Goal: Browse casually

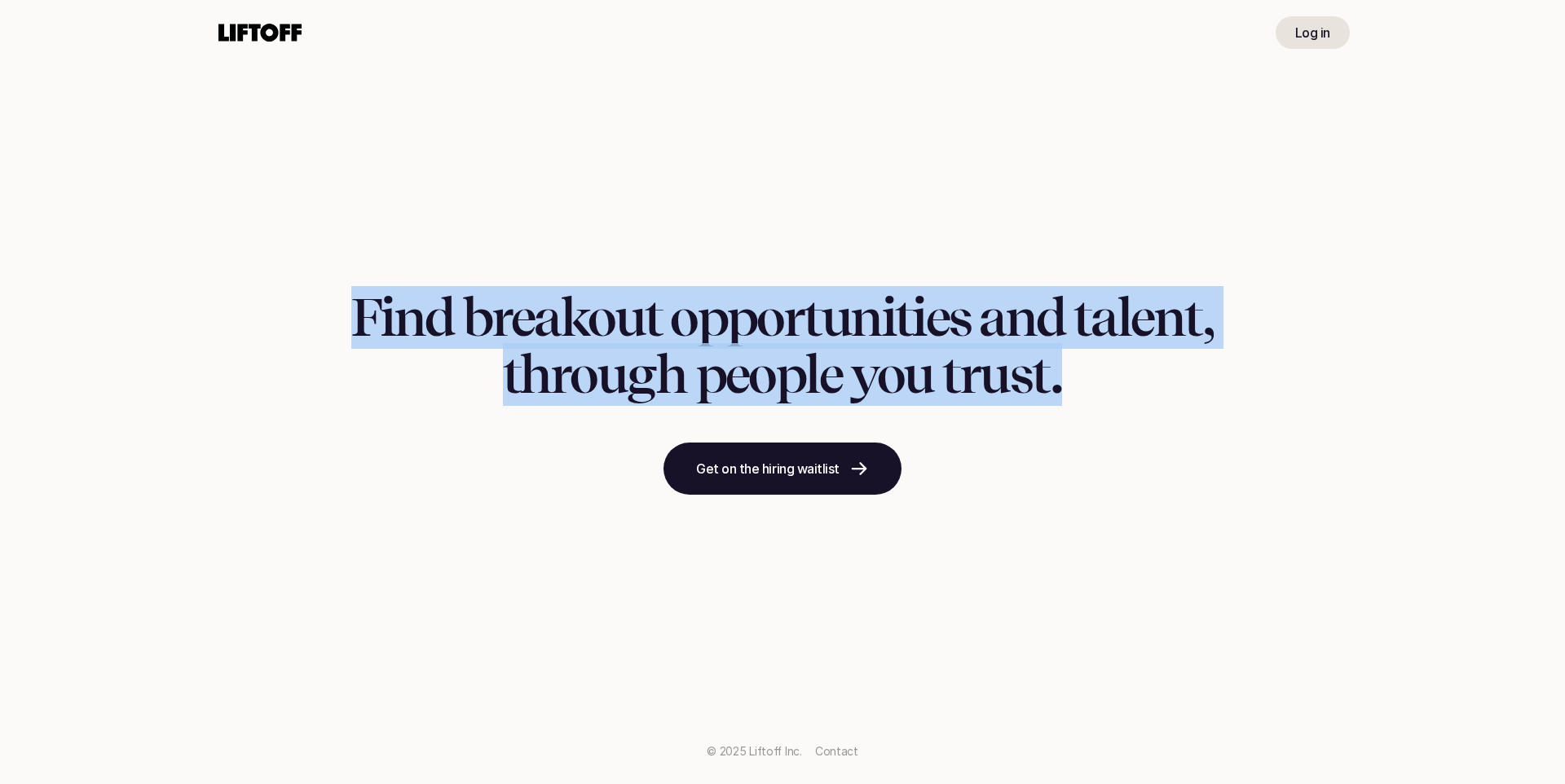
drag, startPoint x: 599, startPoint y: 237, endPoint x: 1208, endPoint y: 486, distance: 657.9
click at [1208, 483] on div "Find breakout opportunities and talent, through people you trust. Get on the hi…" at bounding box center [782, 392] width 1565 height 784
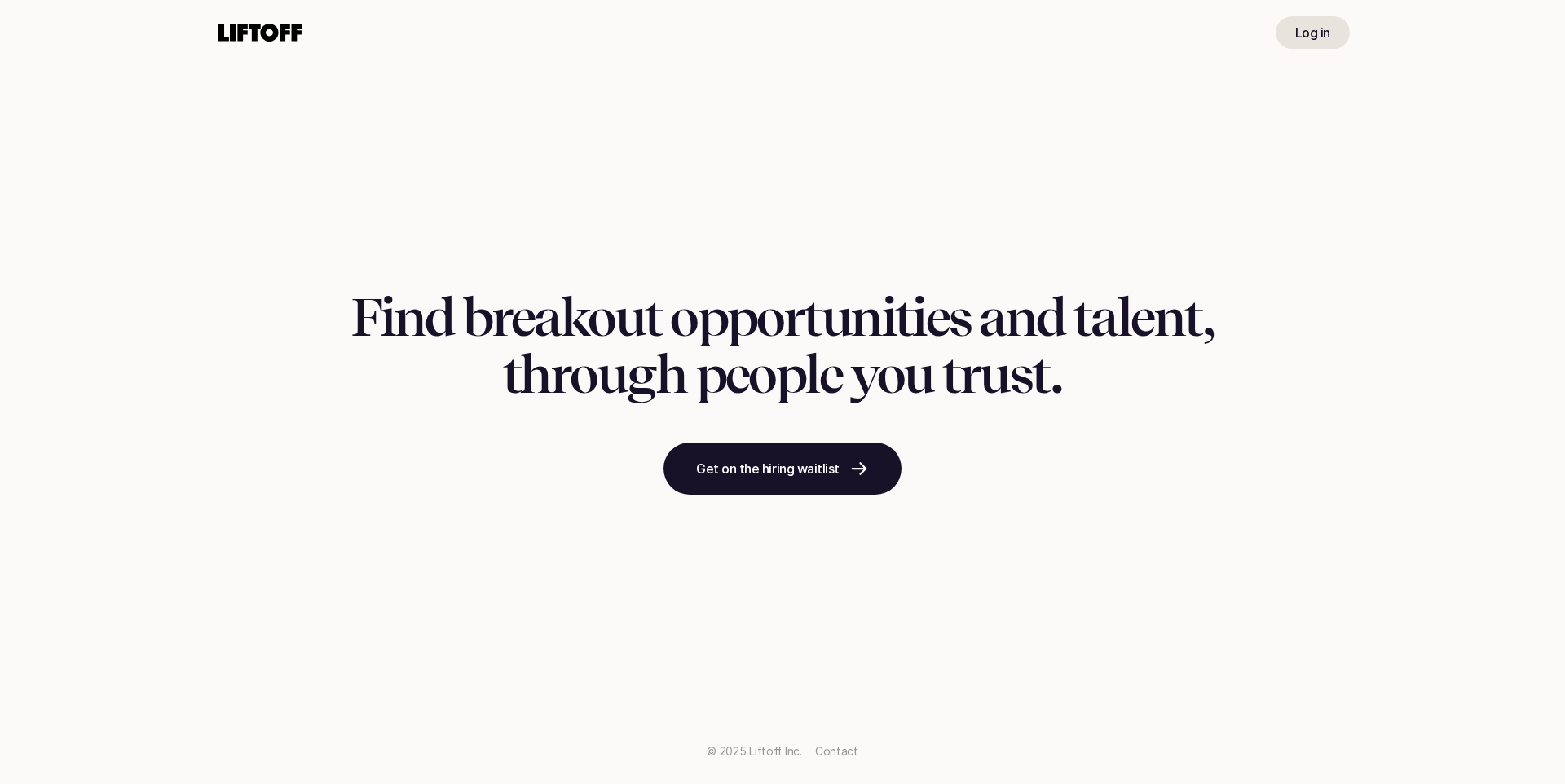
click at [1207, 486] on div "Find breakout opportunities and talent, through people you trust. Get on the hi…" at bounding box center [782, 392] width 1565 height 784
drag, startPoint x: 569, startPoint y: 306, endPoint x: 531, endPoint y: 316, distance: 39.3
click at [568, 306] on h1 "Find breakout opportunities and talent, through people you trust." at bounding box center [782, 347] width 862 height 115
click at [531, 316] on h1 "Find breakout opportunities and talent, through people you trust." at bounding box center [782, 347] width 862 height 115
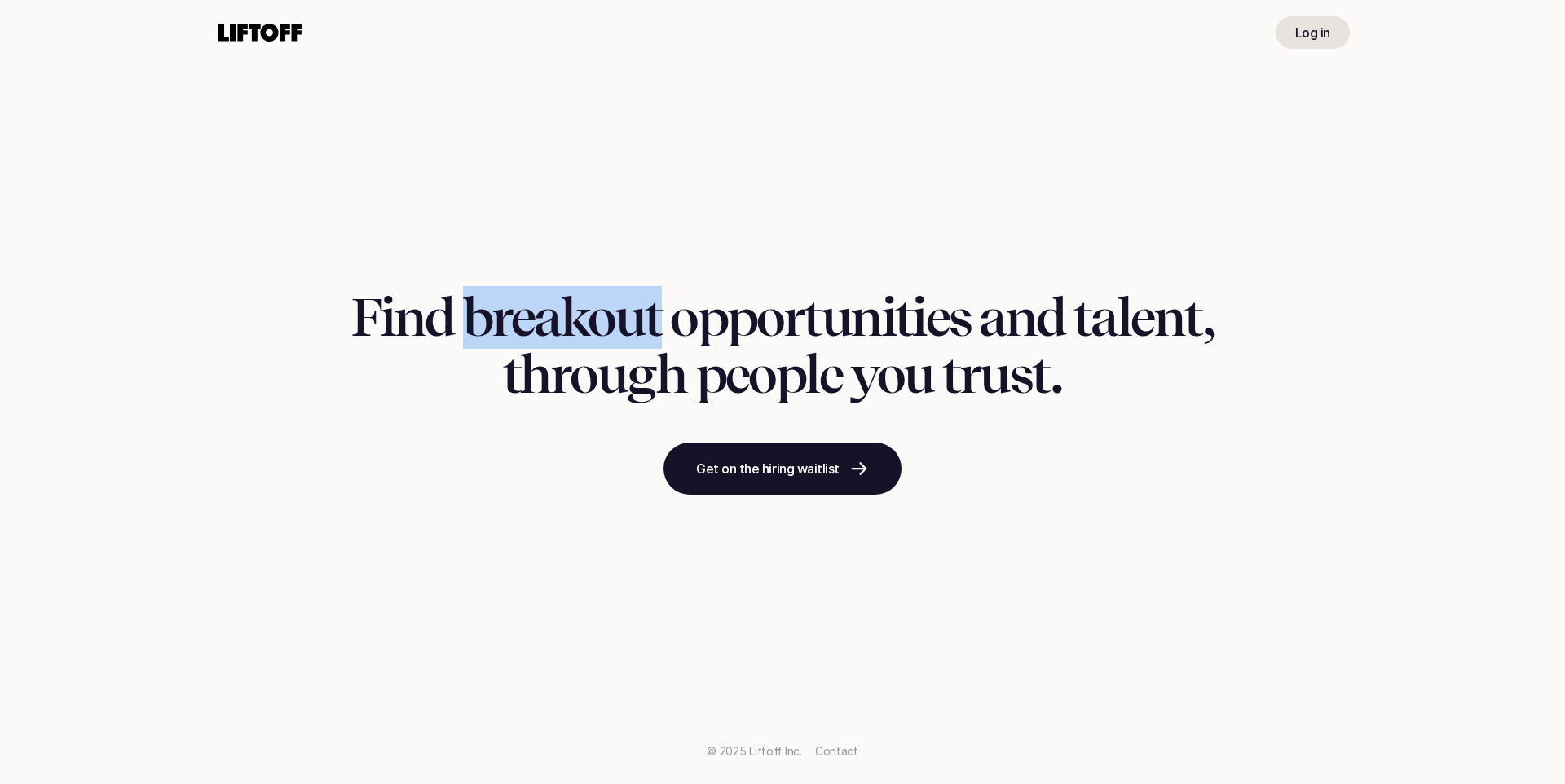
click at [529, 315] on h1 "Find breakout opportunities and talent, through people you trust." at bounding box center [782, 347] width 862 height 115
click at [527, 314] on h1 "Find breakout opportunities and talent, through people you trust." at bounding box center [782, 347] width 862 height 115
click at [519, 310] on h1 "Find breakout opportunities and talent, through people you trust." at bounding box center [782, 347] width 862 height 115
